Goal: Task Accomplishment & Management: Manage account settings

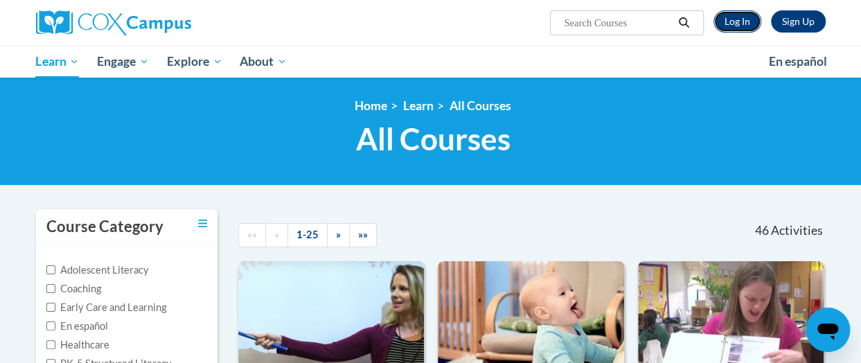
click at [735, 23] on link "Log In" at bounding box center [738, 21] width 48 height 22
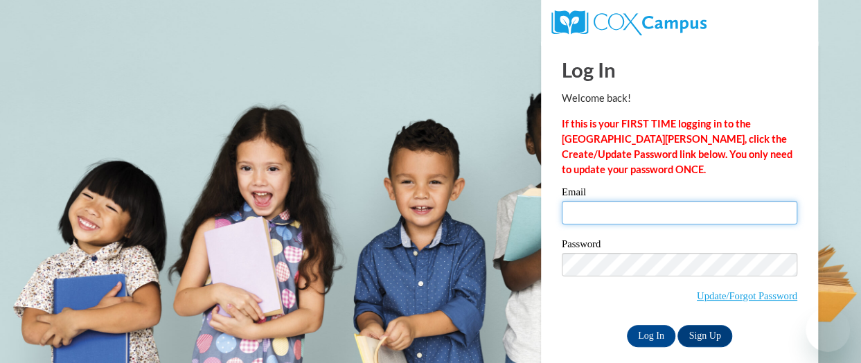
click at [608, 213] on input "Email" at bounding box center [680, 213] width 236 height 24
type input "ebonythomas632@yahoo.com"
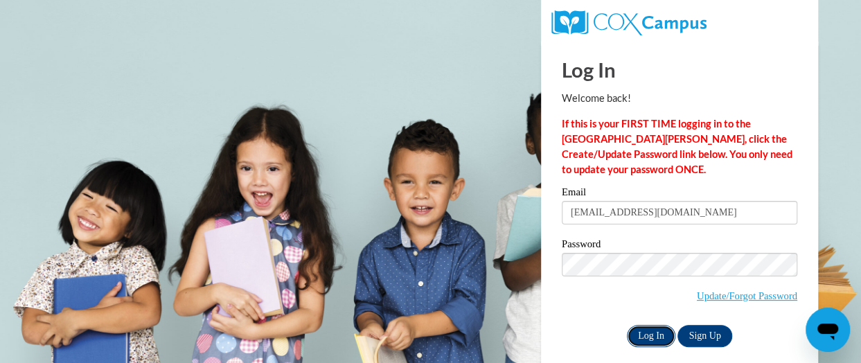
click at [646, 332] on input "Log In" at bounding box center [651, 336] width 49 height 22
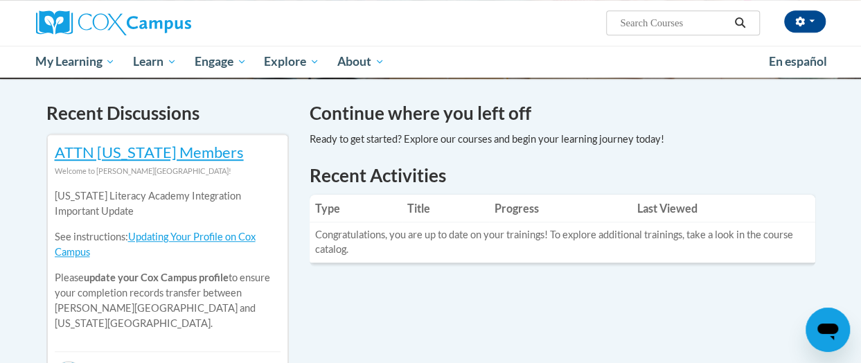
scroll to position [265, 0]
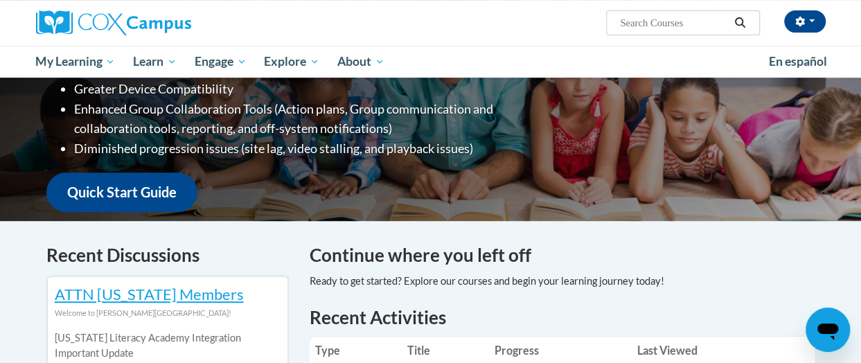
click at [747, 24] on button "Search" at bounding box center [740, 23] width 21 height 17
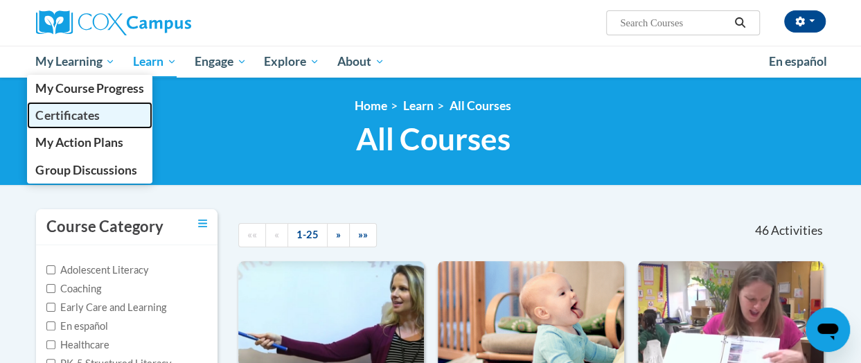
click at [98, 107] on link "Certificates" at bounding box center [90, 115] width 126 height 27
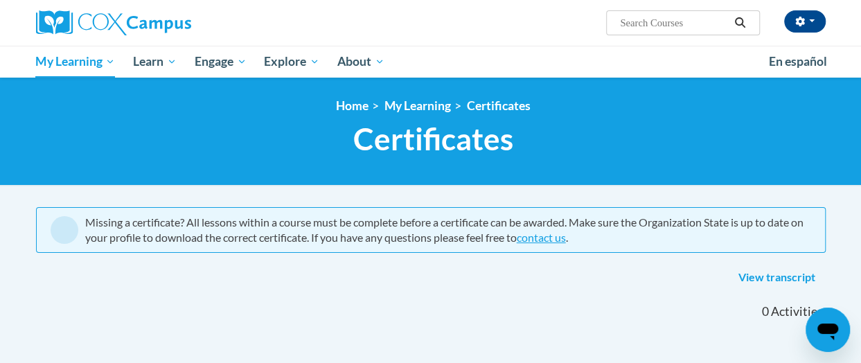
drag, startPoint x: 0, startPoint y: 0, endPoint x: 91, endPoint y: 105, distance: 139.5
click at [91, 105] on ol "Home My Learning Certificates" at bounding box center [433, 105] width 790 height 15
click at [475, 108] on link "Certificates" at bounding box center [499, 105] width 64 height 15
click at [446, 109] on link "My Learning" at bounding box center [418, 105] width 67 height 15
